Goal: Transaction & Acquisition: Book appointment/travel/reservation

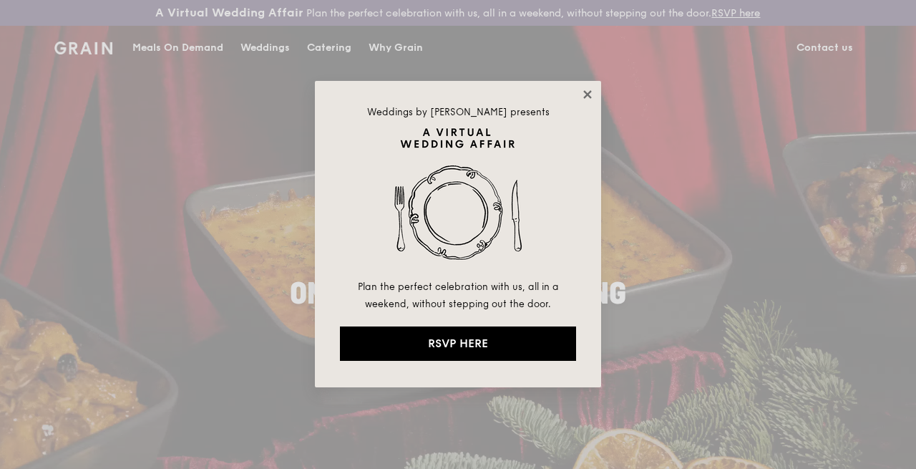
click at [587, 96] on icon at bounding box center [587, 94] width 13 height 13
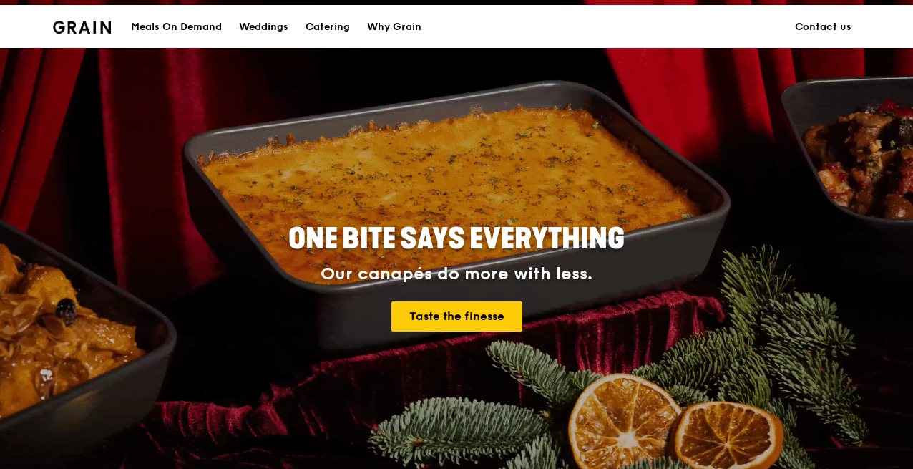
scroll to position [72, 0]
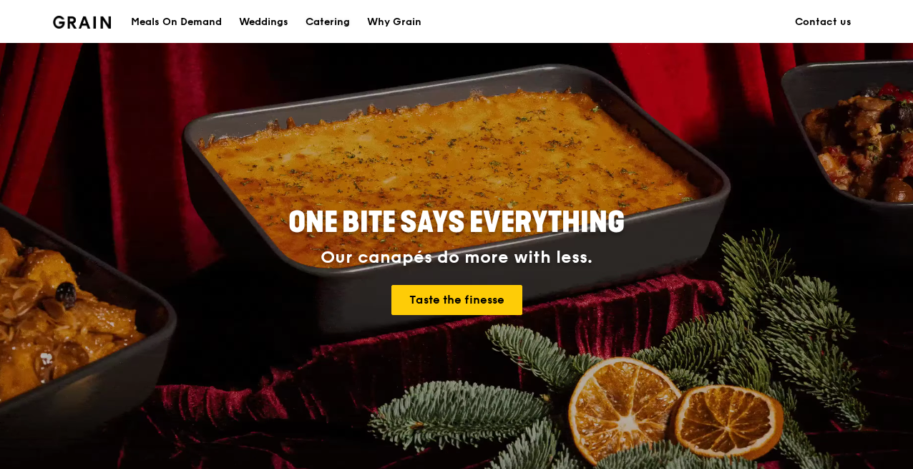
click at [327, 24] on div "Catering" at bounding box center [327, 22] width 44 height 43
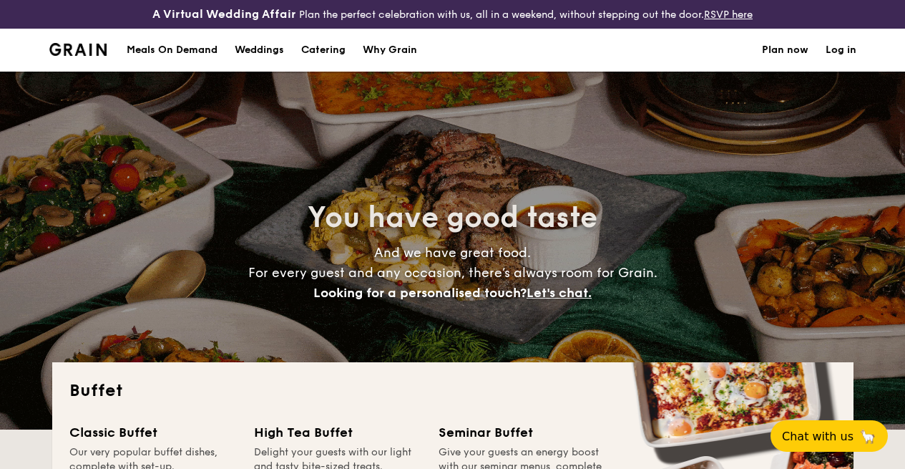
select select
click at [838, 60] on link "Log in" at bounding box center [841, 50] width 31 height 43
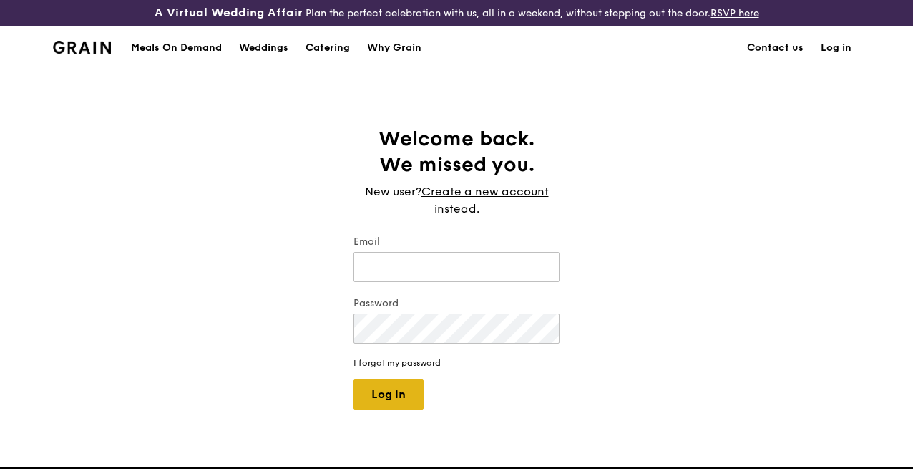
type input "[PERSON_NAME][DOMAIN_NAME][EMAIL_ADDRESS][PERSON_NAME][DOMAIN_NAME]"
click at [396, 403] on button "Log in" at bounding box center [388, 394] width 70 height 30
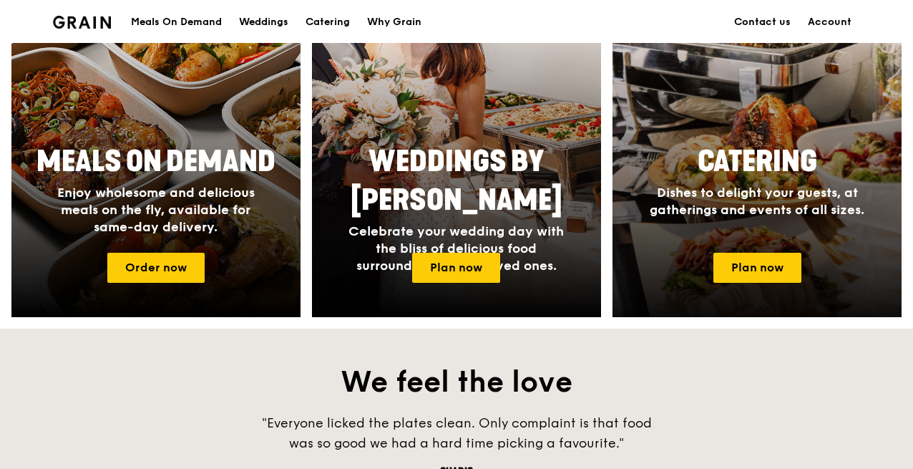
scroll to position [715, 0]
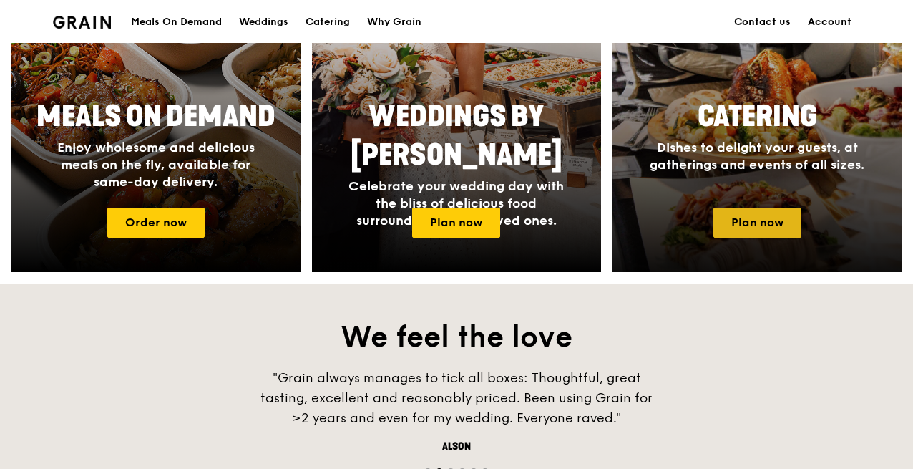
click at [745, 227] on link "Plan now" at bounding box center [757, 222] width 88 height 30
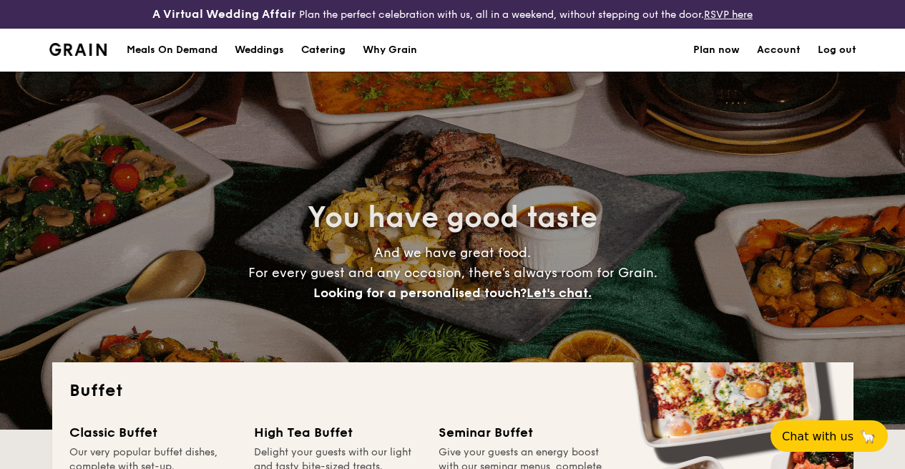
select select
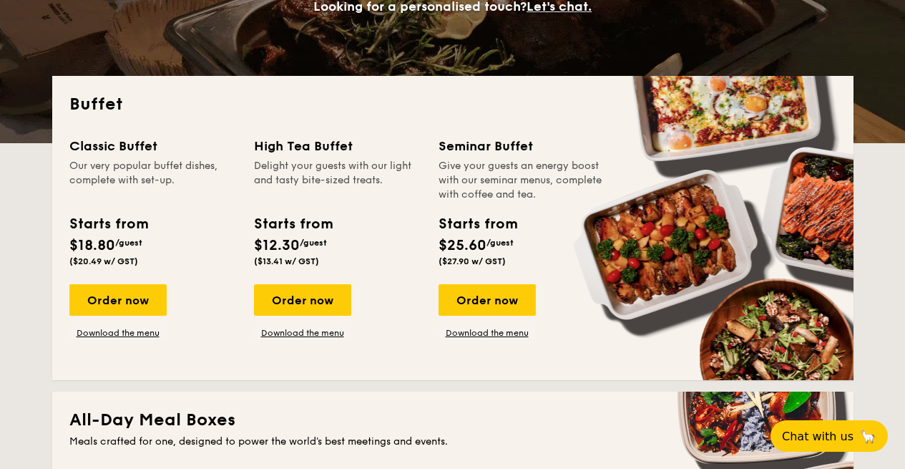
scroll to position [298, 0]
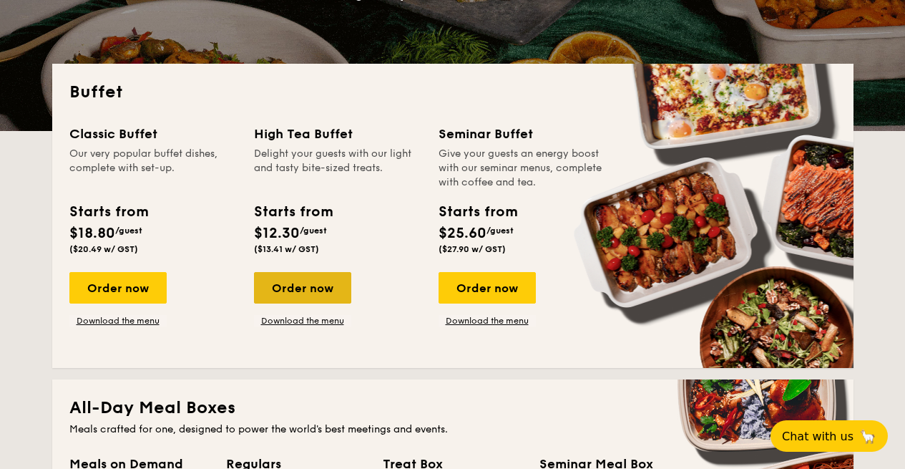
click at [293, 300] on div "Order now" at bounding box center [302, 287] width 97 height 31
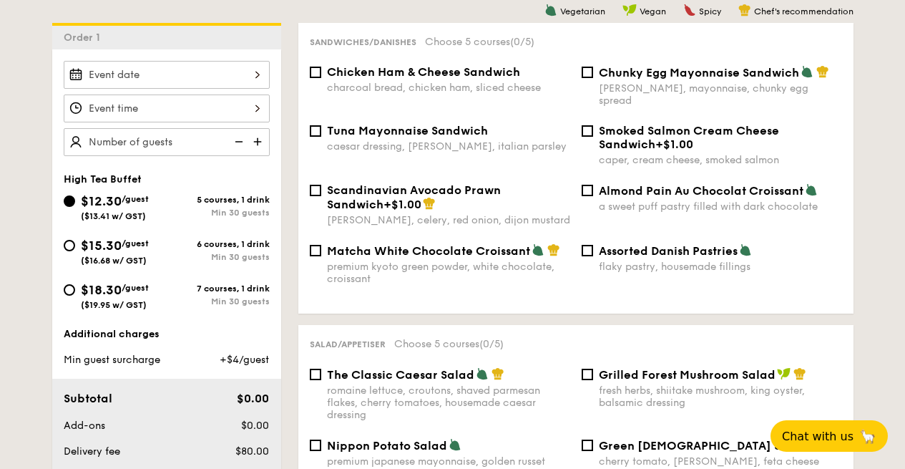
scroll to position [501, 0]
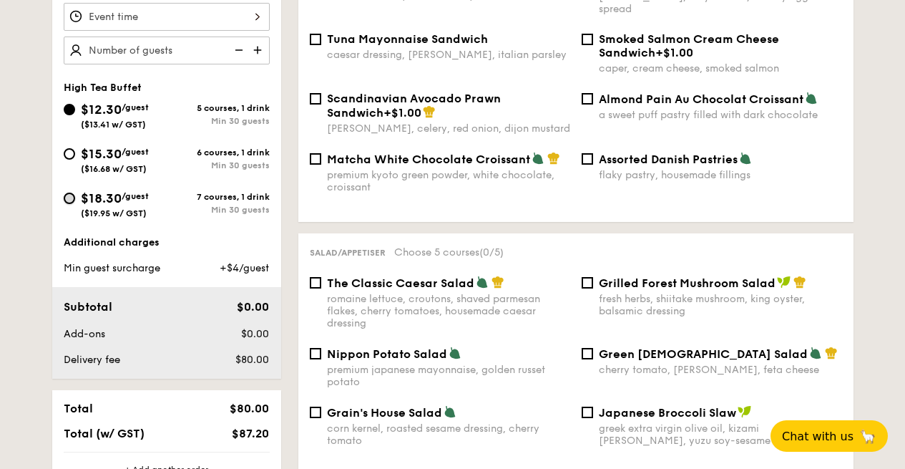
click at [71, 204] on input "$18.30 /guest ($19.95 w/ GST) 7 courses, 1 drink Min 30 guests" at bounding box center [69, 197] width 11 height 11
radio input "true"
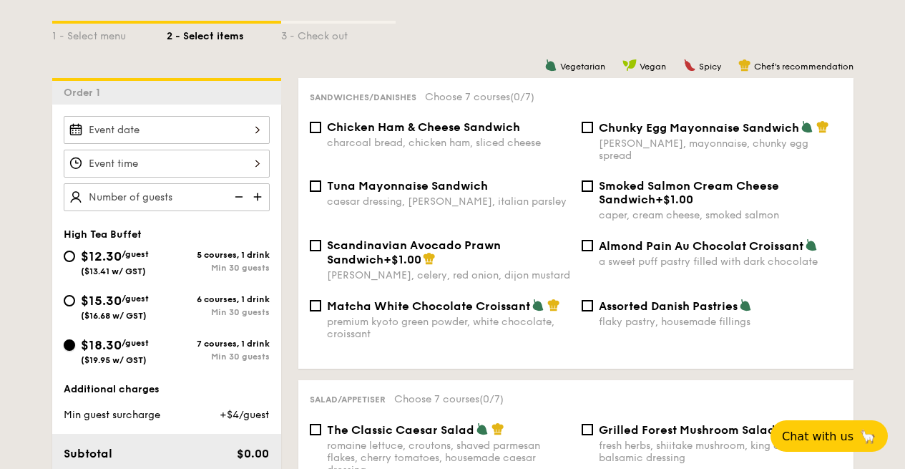
scroll to position [286, 0]
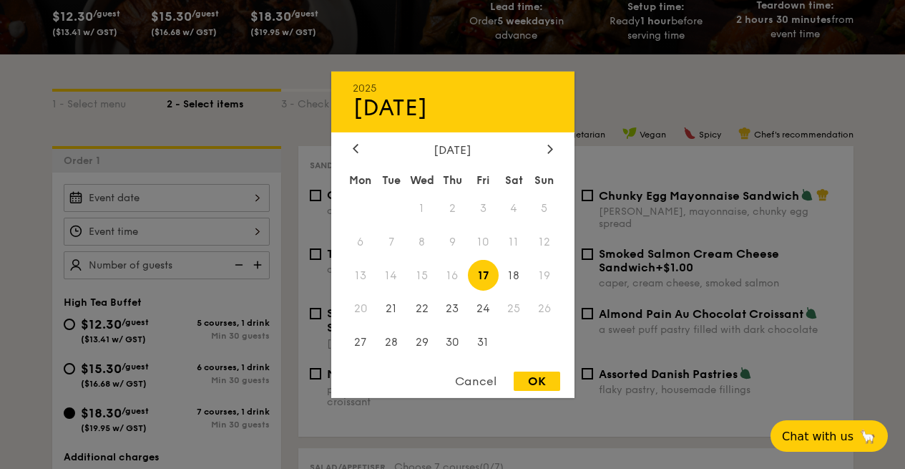
click at [245, 210] on div "2025 Oct 17 October 2025 Mon Tue Wed Thu Fri Sat Sun 1 2 3 4 5 6 7 8 9 10 11 12…" at bounding box center [167, 198] width 206 height 28
click at [545, 146] on div at bounding box center [550, 149] width 13 height 14
click at [457, 244] on span "6" at bounding box center [452, 241] width 31 height 31
click at [203, 244] on div at bounding box center [452, 234] width 905 height 469
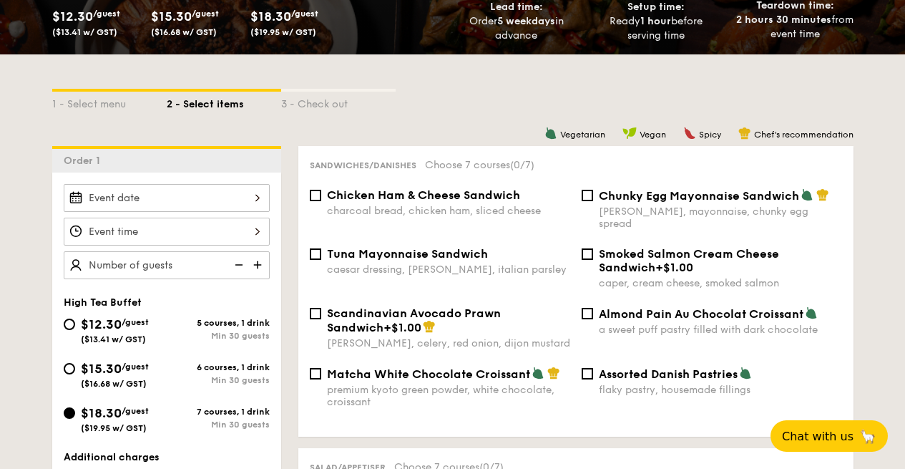
click at [240, 212] on div at bounding box center [167, 198] width 206 height 28
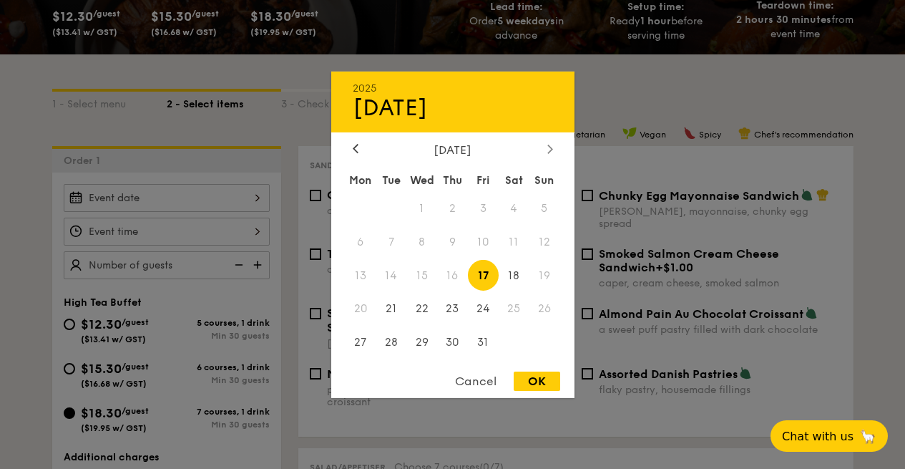
click at [546, 147] on div at bounding box center [550, 149] width 13 height 14
click at [454, 242] on span "6" at bounding box center [452, 241] width 31 height 31
click at [532, 379] on div "OK" at bounding box center [537, 380] width 47 height 19
type input "Nov 06, 2025"
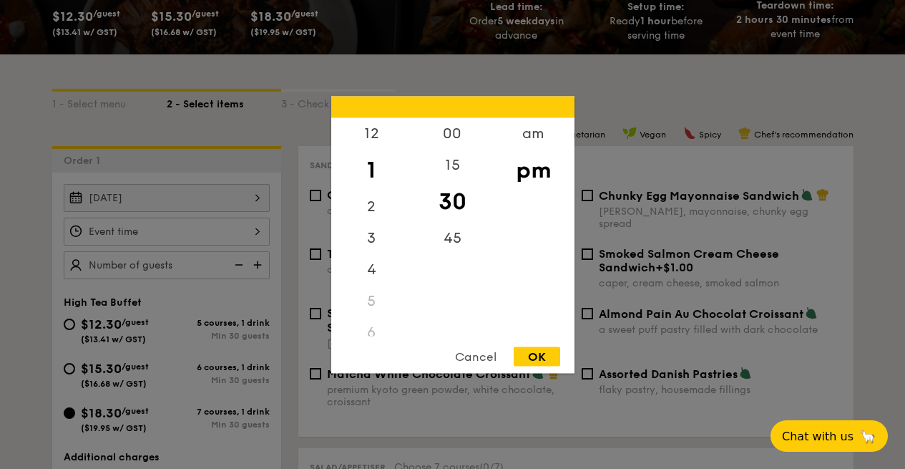
click at [213, 244] on div "12 1 2 3 4 5 6 7 8 9 10 11 00 15 30 45 am pm Cancel OK" at bounding box center [167, 231] width 206 height 28
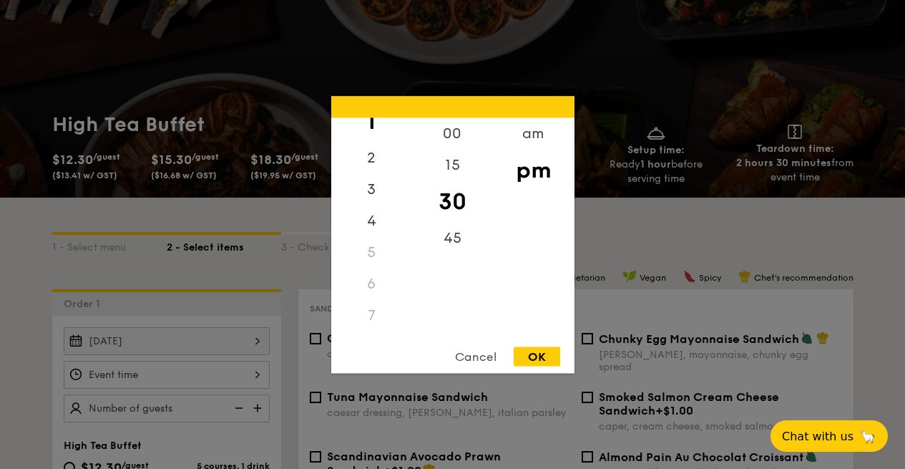
scroll to position [72, 0]
click at [372, 321] on div "8" at bounding box center [371, 323] width 81 height 31
click at [367, 254] on div "8" at bounding box center [371, 251] width 81 height 31
click at [532, 137] on div "am" at bounding box center [533, 137] width 81 height 41
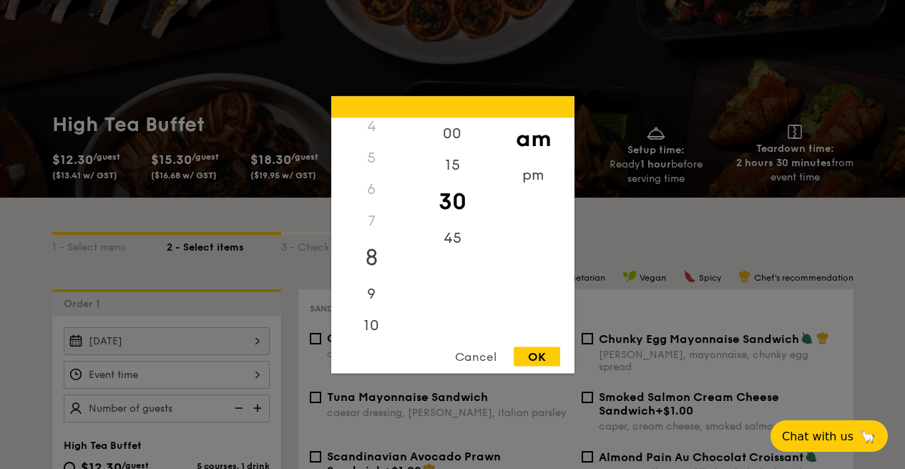
scroll to position [132, 0]
click at [366, 256] on div "8" at bounding box center [371, 257] width 81 height 41
click at [464, 135] on div "00" at bounding box center [452, 137] width 81 height 41
click at [528, 355] on div "OK" at bounding box center [537, 355] width 47 height 19
type input "8:00AM"
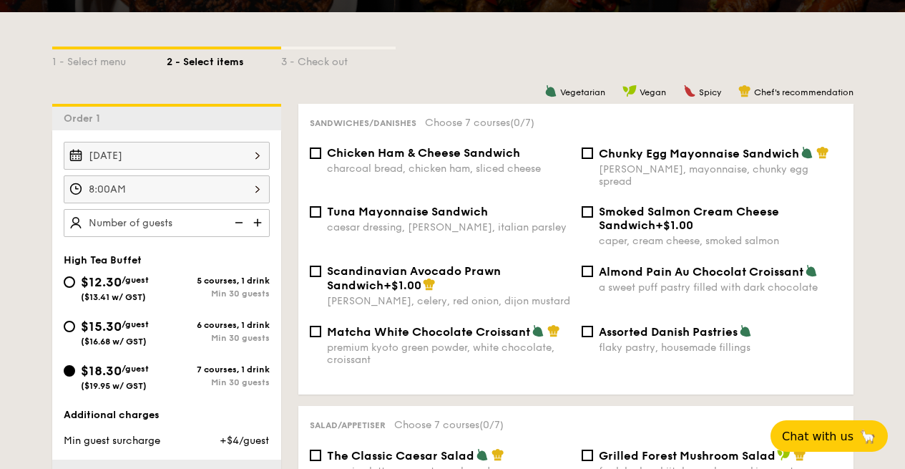
scroll to position [358, 0]
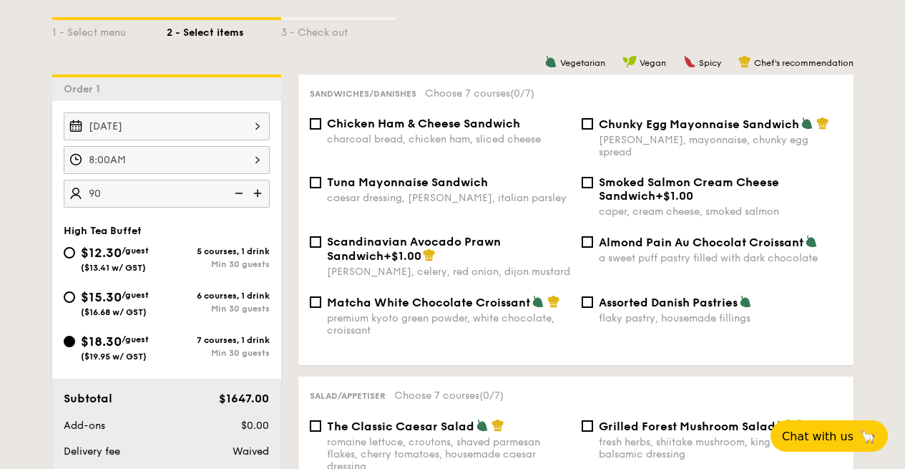
type input "90 guests"
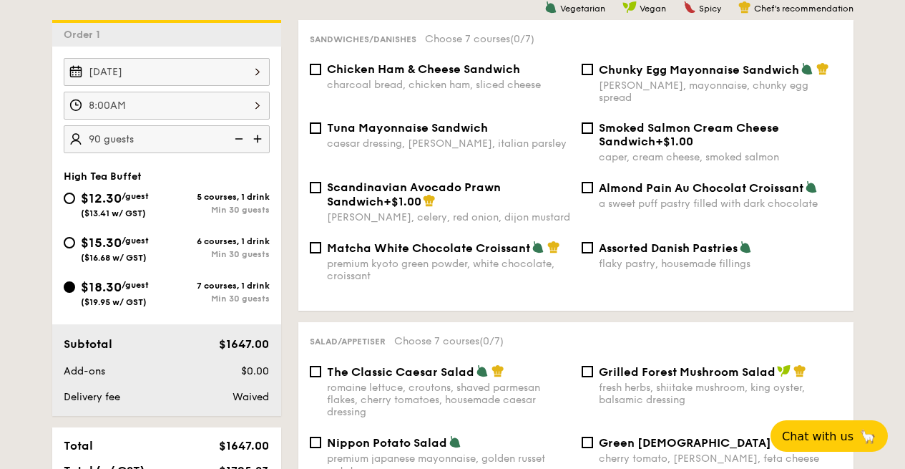
scroll to position [429, 0]
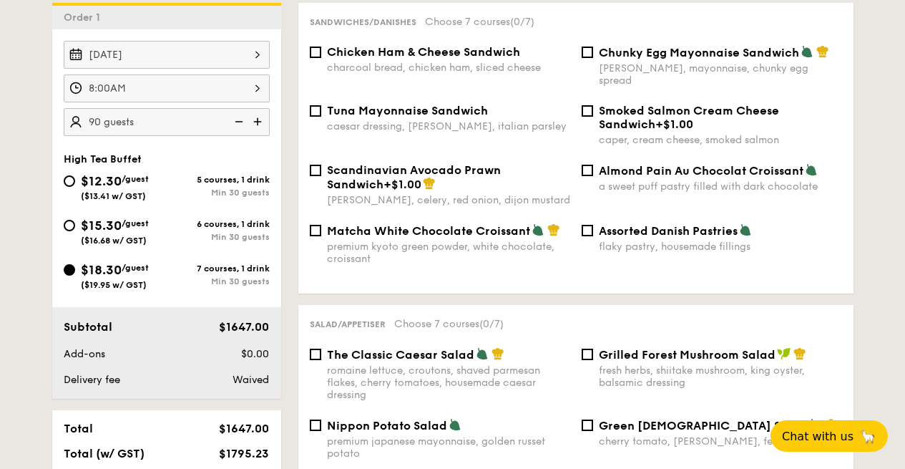
click at [597, 233] on div "Assorted Danish Pastries flaky pastry, housemade fillings" at bounding box center [712, 237] width 272 height 29
click at [586, 232] on input "Assorted Danish Pastries flaky pastry, housemade fillings" at bounding box center [587, 230] width 11 height 11
checkbox input "true"
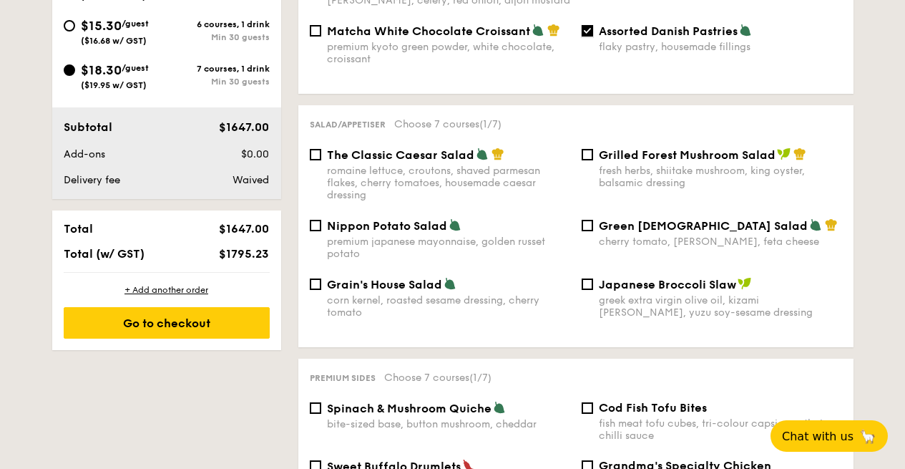
scroll to position [644, 0]
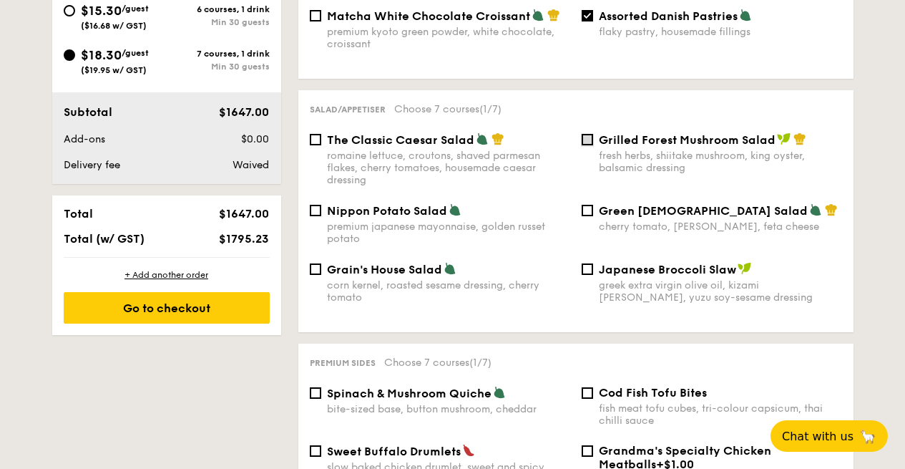
click at [590, 145] on input "Grilled Forest Mushroom Salad fresh herbs, shiitake mushroom, king oyster, bals…" at bounding box center [587, 139] width 11 height 11
checkbox input "true"
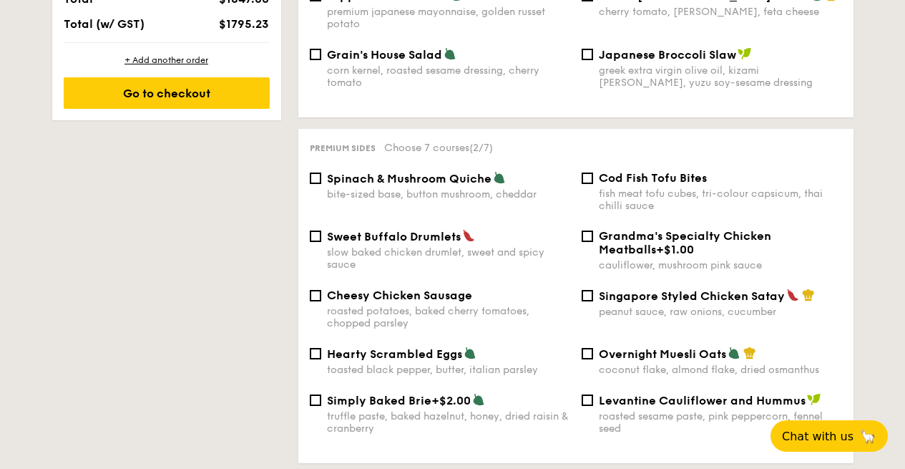
scroll to position [930, 0]
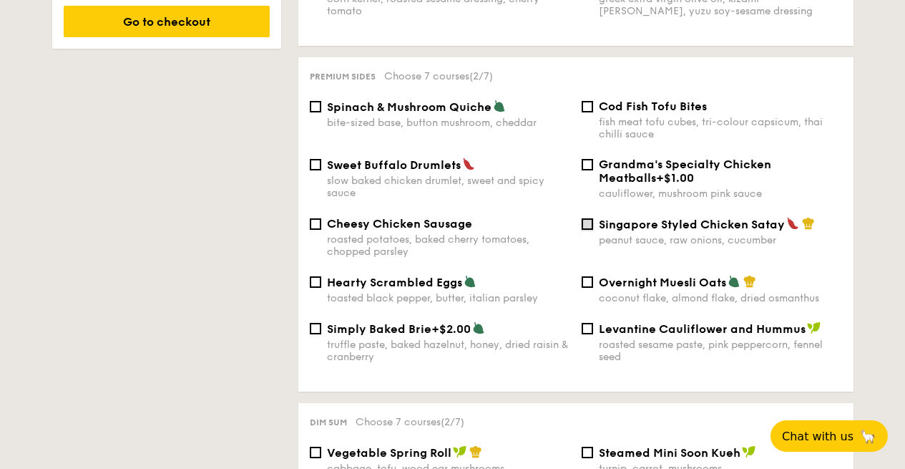
click at [591, 230] on input "Singapore Styled Chicken Satay peanut sauce, raw onions, cucumber" at bounding box center [587, 223] width 11 height 11
checkbox input "true"
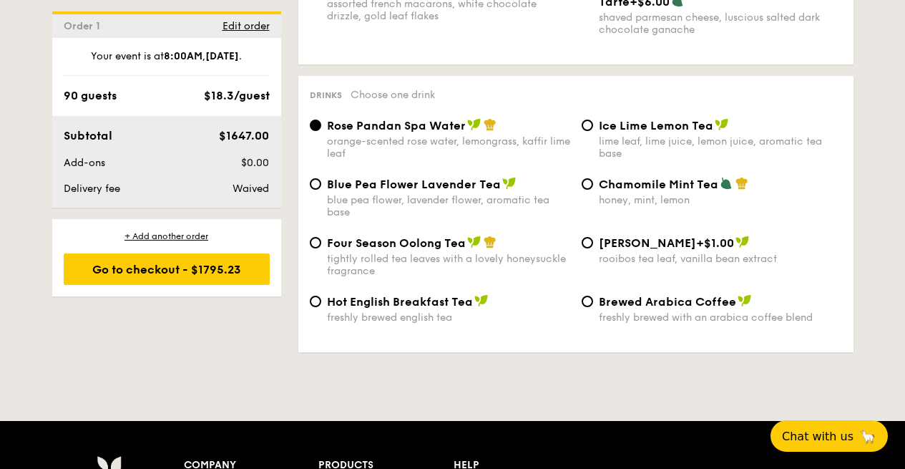
scroll to position [2361, 0]
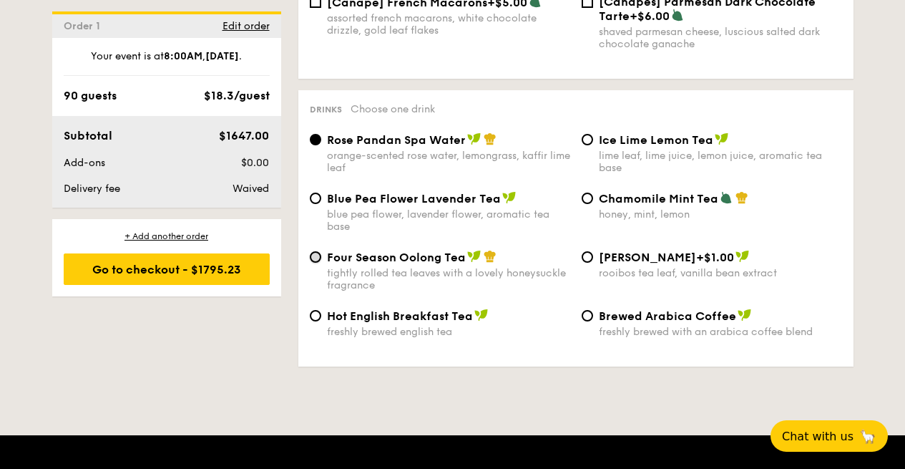
click at [320, 263] on input "Four Season Oolong Tea tightly rolled tea leaves with a lovely honeysuckle frag…" at bounding box center [315, 256] width 11 height 11
radio input "true"
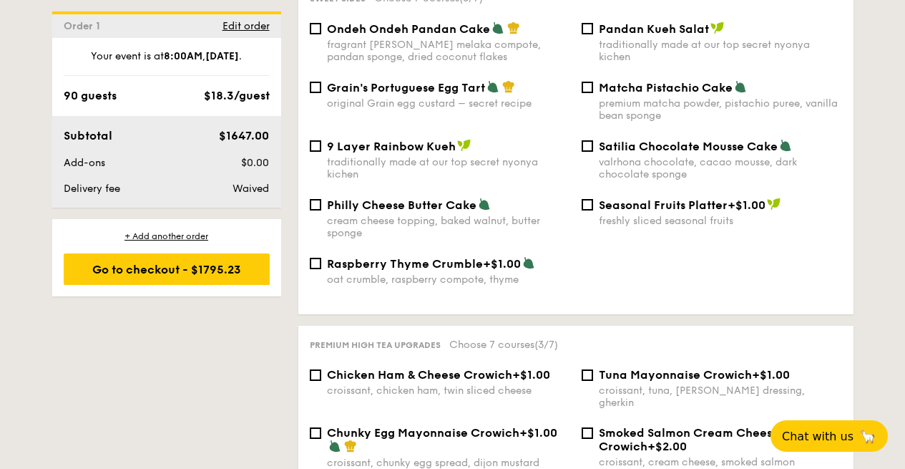
scroll to position [1574, 0]
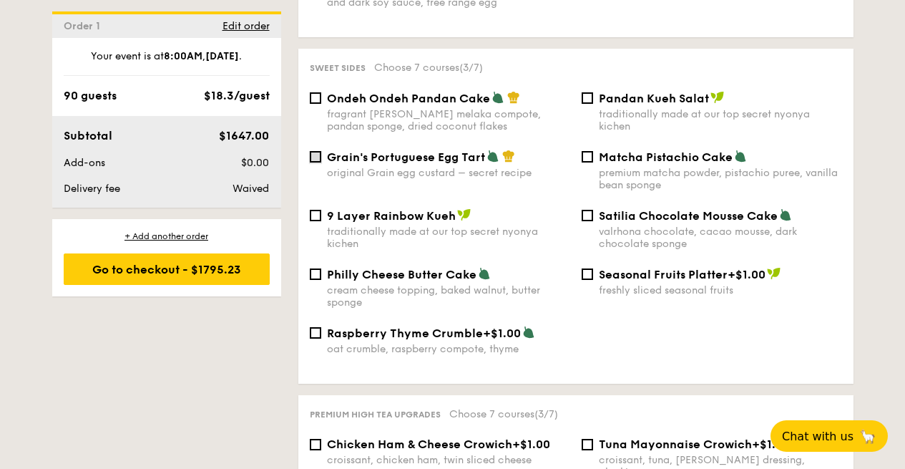
click at [312, 162] on input "Grain's Portuguese Egg Tart original Grain egg custard – secret recipe" at bounding box center [315, 156] width 11 height 11
checkbox input "true"
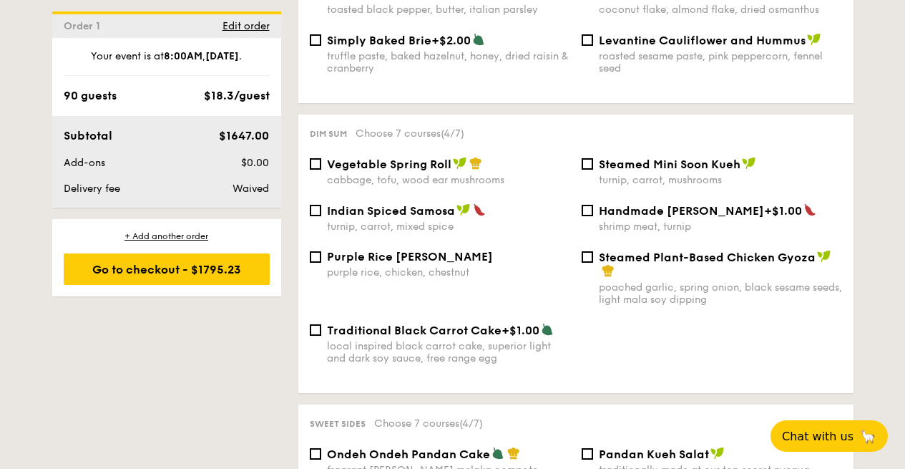
scroll to position [1216, 0]
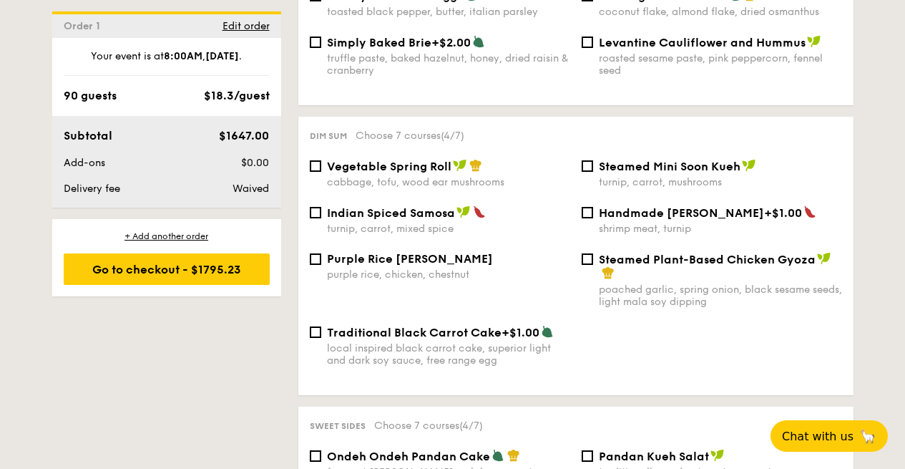
click at [358, 173] on span "Vegetable Spring Roll" at bounding box center [389, 167] width 124 height 14
click at [321, 172] on input "Vegetable Spring Roll cabbage, tofu, wood ear mushrooms" at bounding box center [315, 165] width 11 height 11
checkbox input "true"
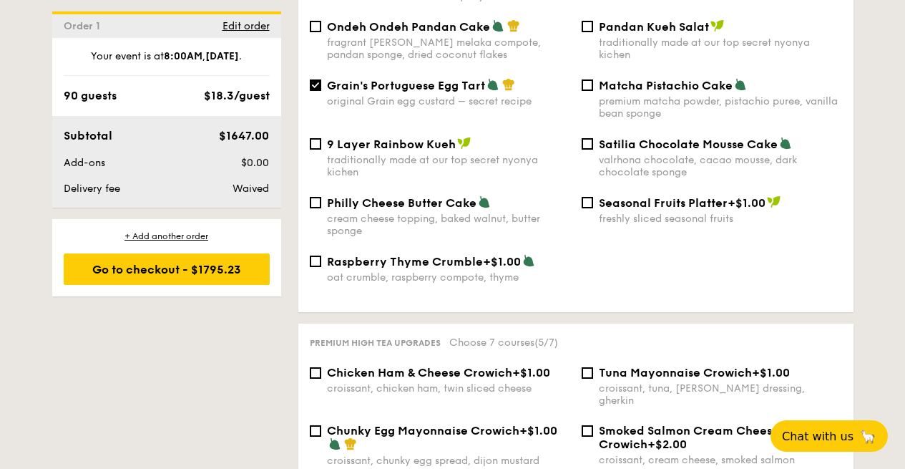
scroll to position [1574, 0]
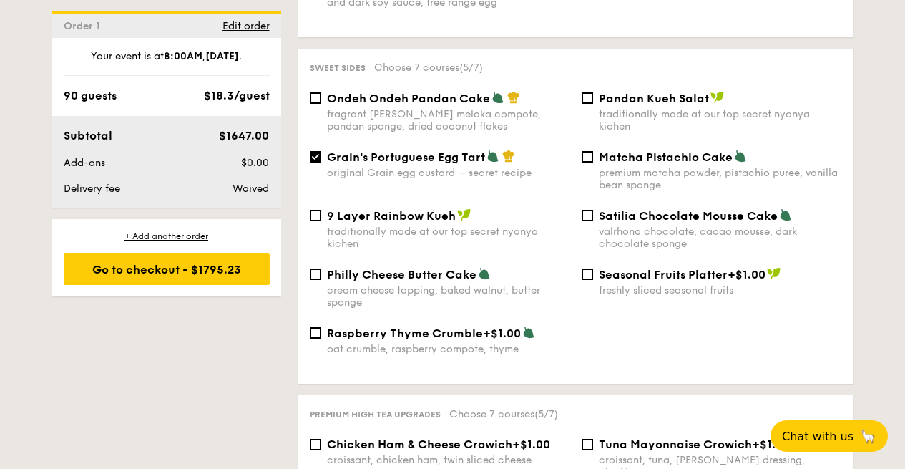
click at [593, 172] on div "Matcha Pistachio Cake premium matcha powder, pistachio puree, vanilla bean spon…" at bounding box center [712, 170] width 272 height 41
click at [590, 162] on input "Matcha Pistachio Cake premium matcha powder, pistachio puree, vanilla bean spon…" at bounding box center [587, 156] width 11 height 11
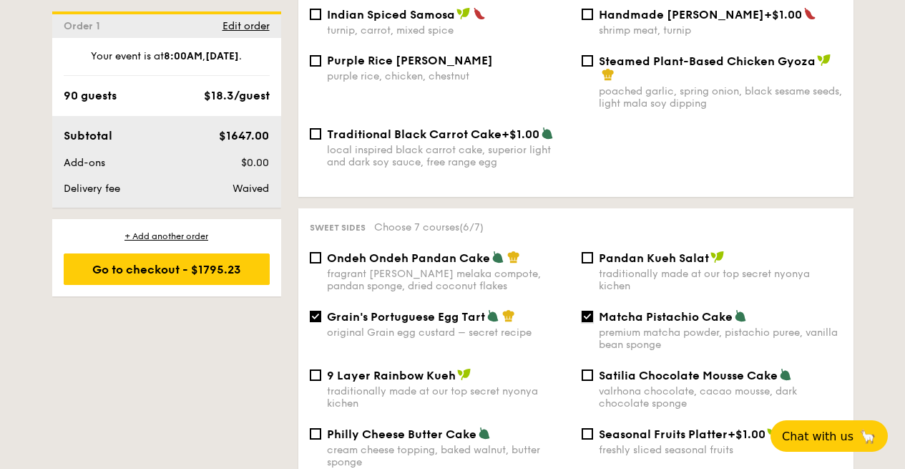
scroll to position [1431, 0]
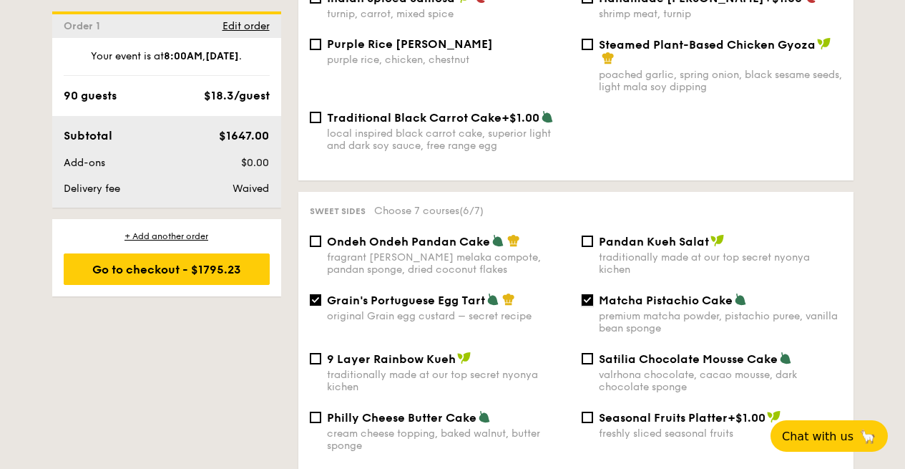
click at [585, 305] on input "Matcha Pistachio Cake premium matcha powder, pistachio puree, vanilla bean spon…" at bounding box center [587, 299] width 11 height 11
checkbox input "false"
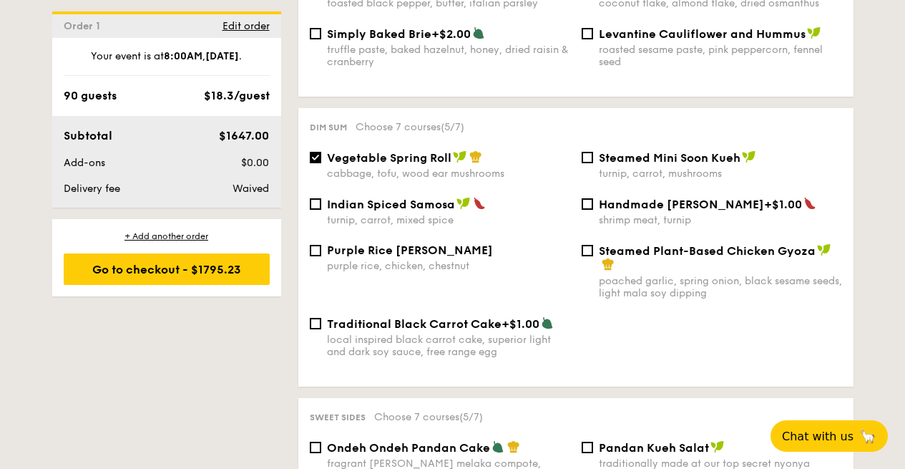
scroll to position [1216, 0]
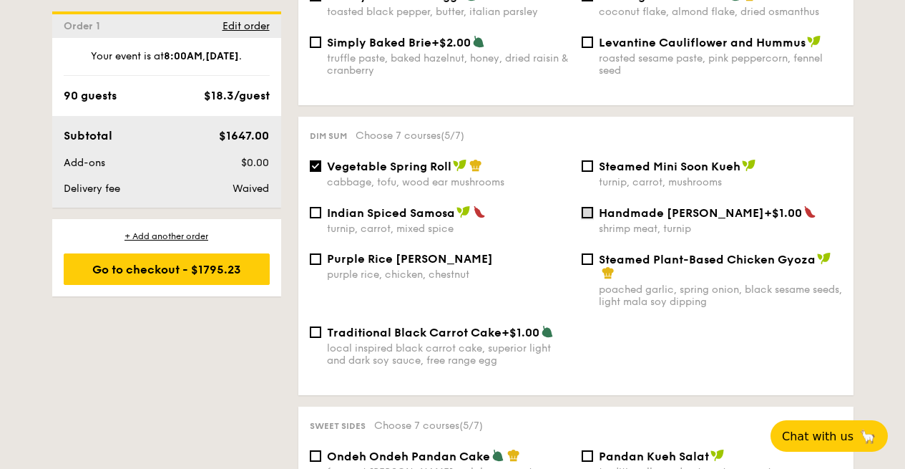
click at [587, 218] on input "Handmade Siew Mai +$1.00 shrimp meat, turnip" at bounding box center [587, 212] width 11 height 11
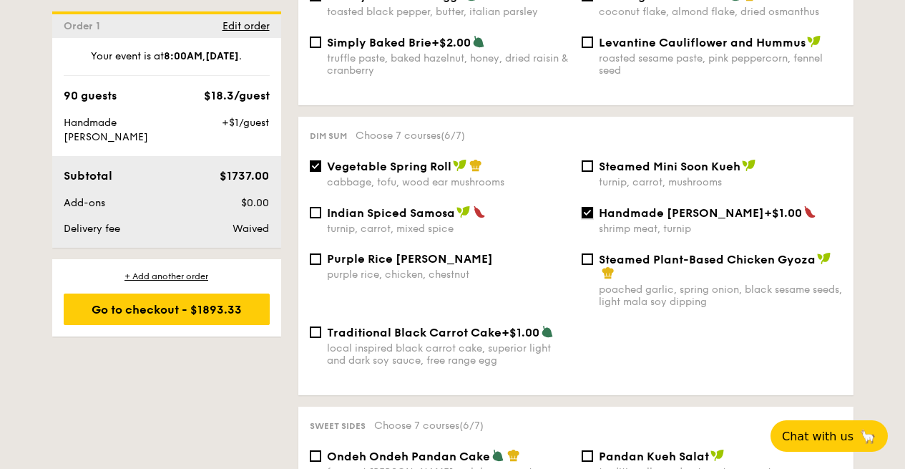
click at [588, 218] on input "Handmade Siew Mai +$1.00 shrimp meat, turnip" at bounding box center [587, 212] width 11 height 11
checkbox input "false"
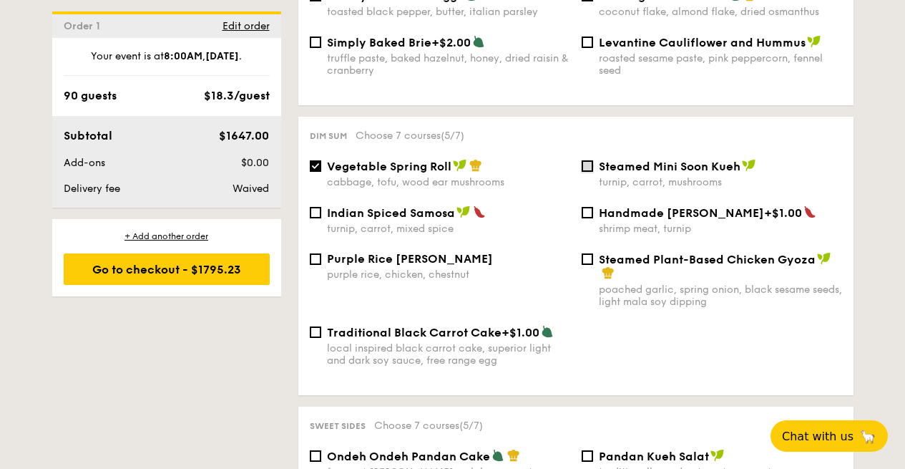
click at [590, 172] on input "Steamed Mini Soon Kueh turnip, carrot, mushrooms" at bounding box center [587, 165] width 11 height 11
checkbox input "true"
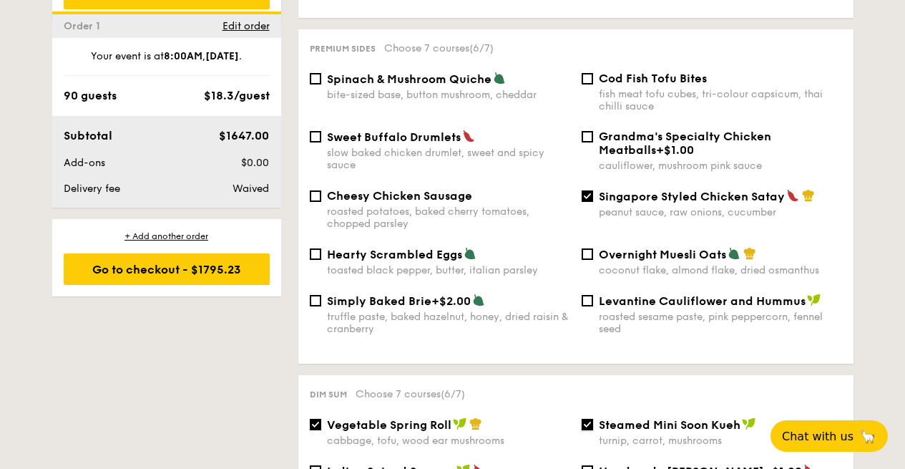
scroll to position [930, 0]
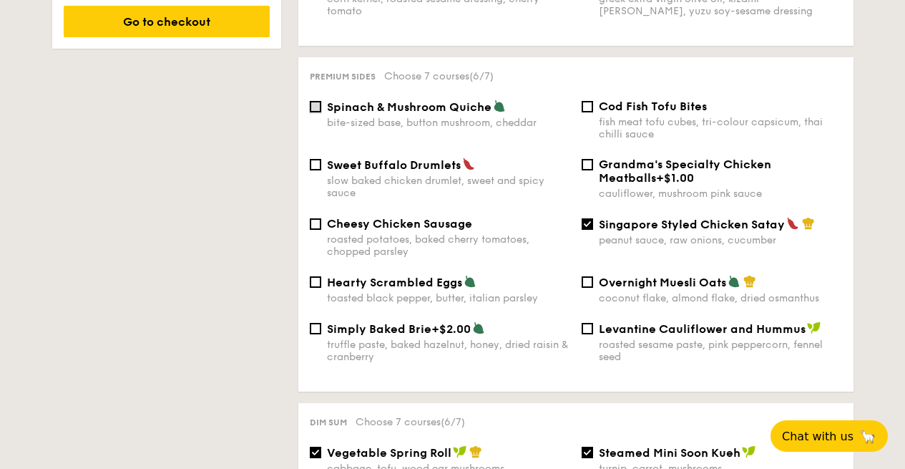
click at [313, 110] on input "Spinach & Mushroom Quiche bite-sized base, button mushroom, cheddar" at bounding box center [315, 106] width 11 height 11
checkbox input "true"
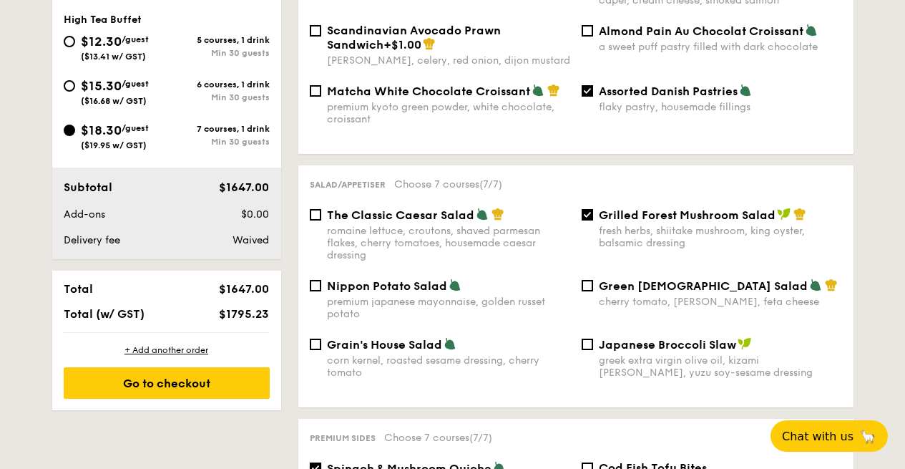
scroll to position [501, 0]
